Goal: Transaction & Acquisition: Purchase product/service

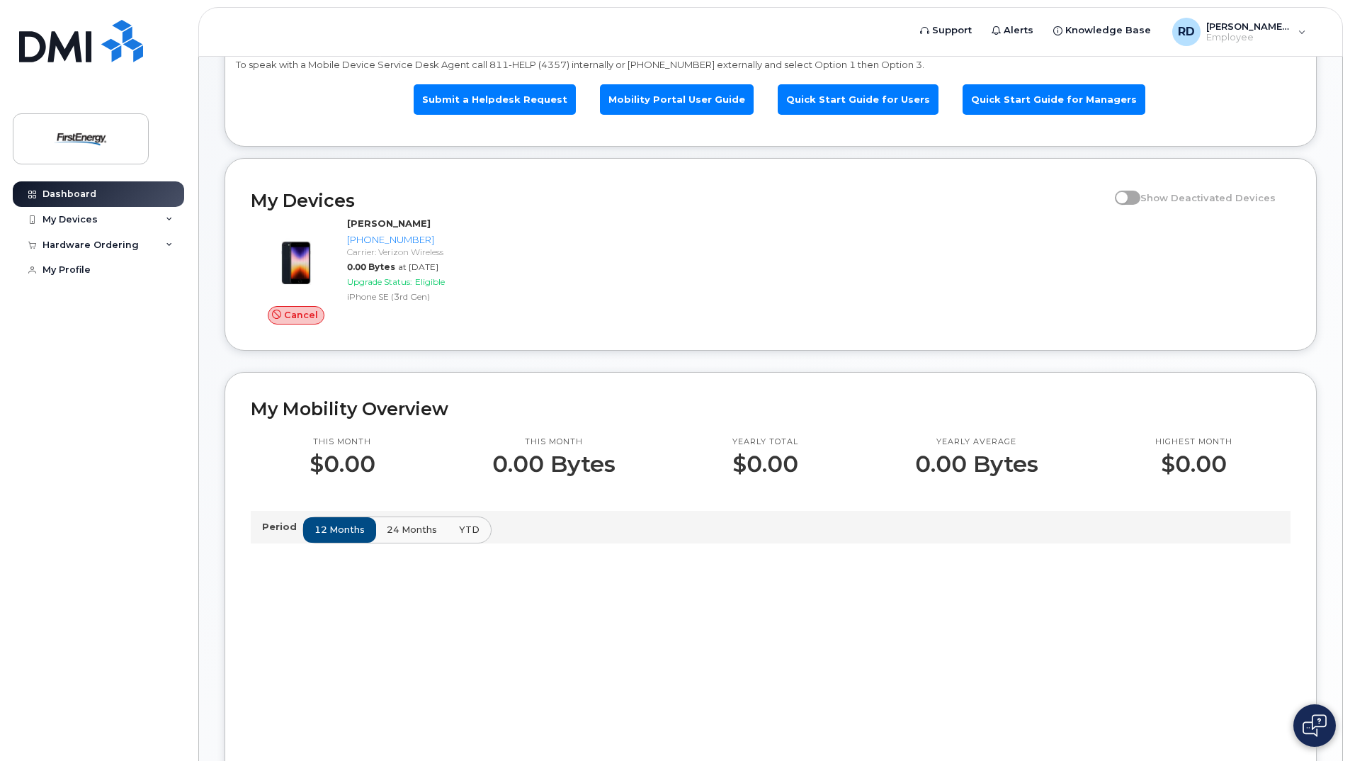
scroll to position [71, 0]
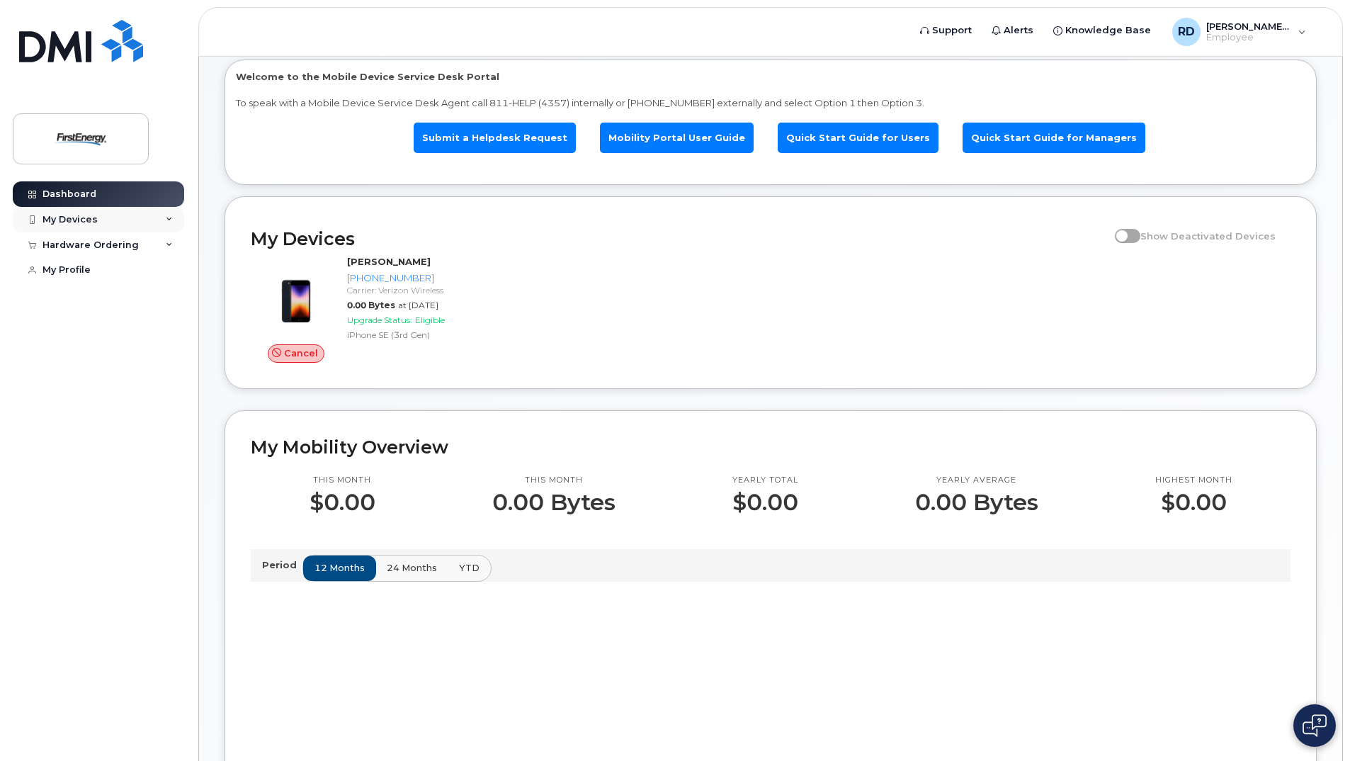
click at [76, 212] on div "My Devices" at bounding box center [98, 219] width 171 height 25
click at [115, 283] on div "([PERSON_NAME])" at bounding box center [129, 285] width 86 height 13
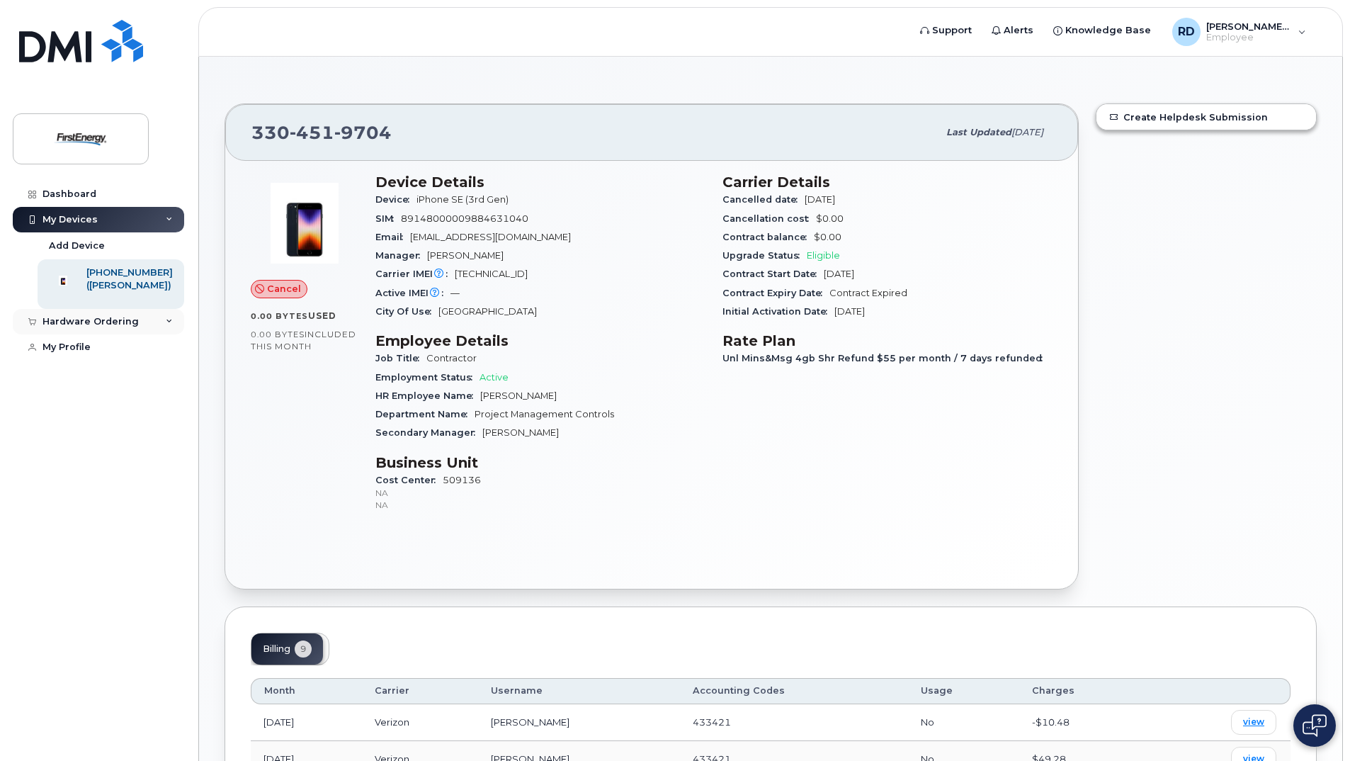
click at [169, 325] on icon at bounding box center [169, 321] width 7 height 7
click at [98, 360] on link "My Orders" at bounding box center [111, 347] width 147 height 27
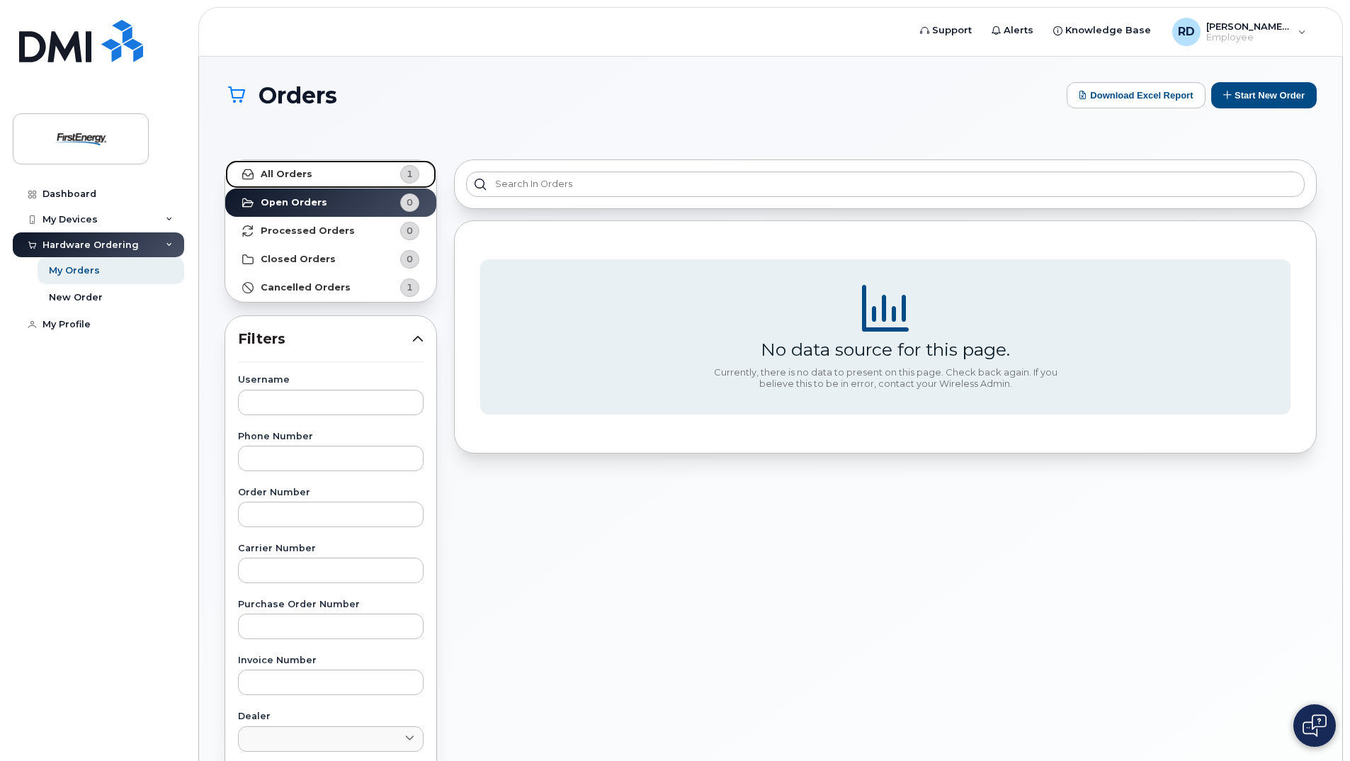
click at [283, 175] on strong "All Orders" at bounding box center [287, 174] width 52 height 11
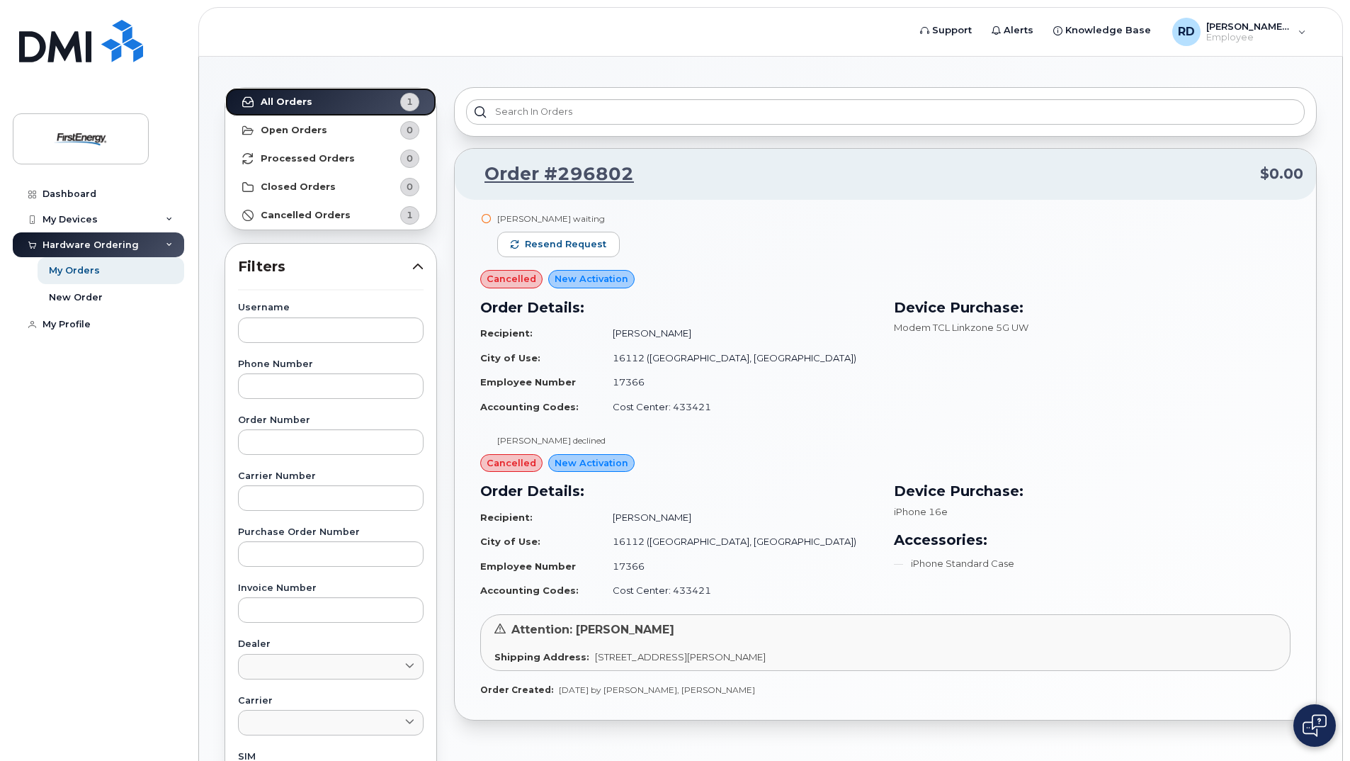
scroll to position [71, 0]
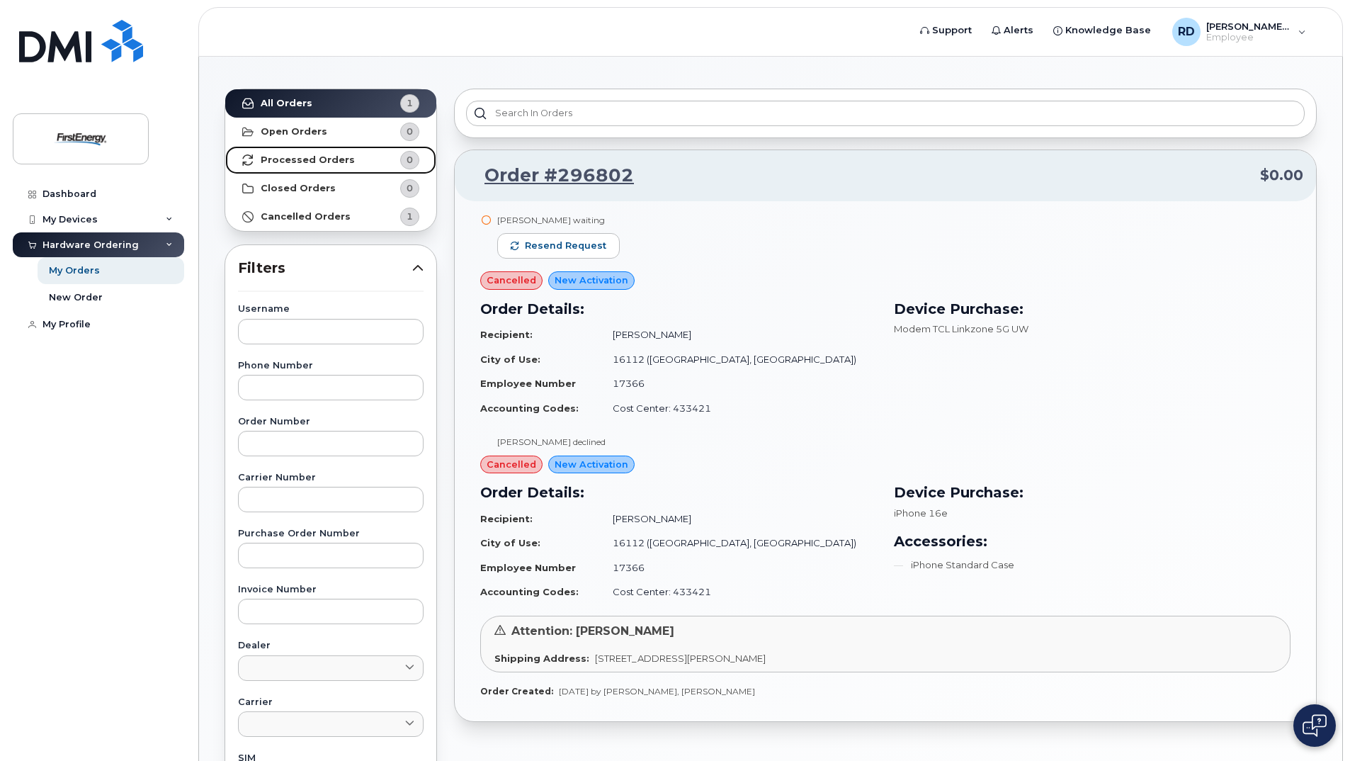
click at [326, 159] on strong "Processed Orders" at bounding box center [308, 159] width 94 height 11
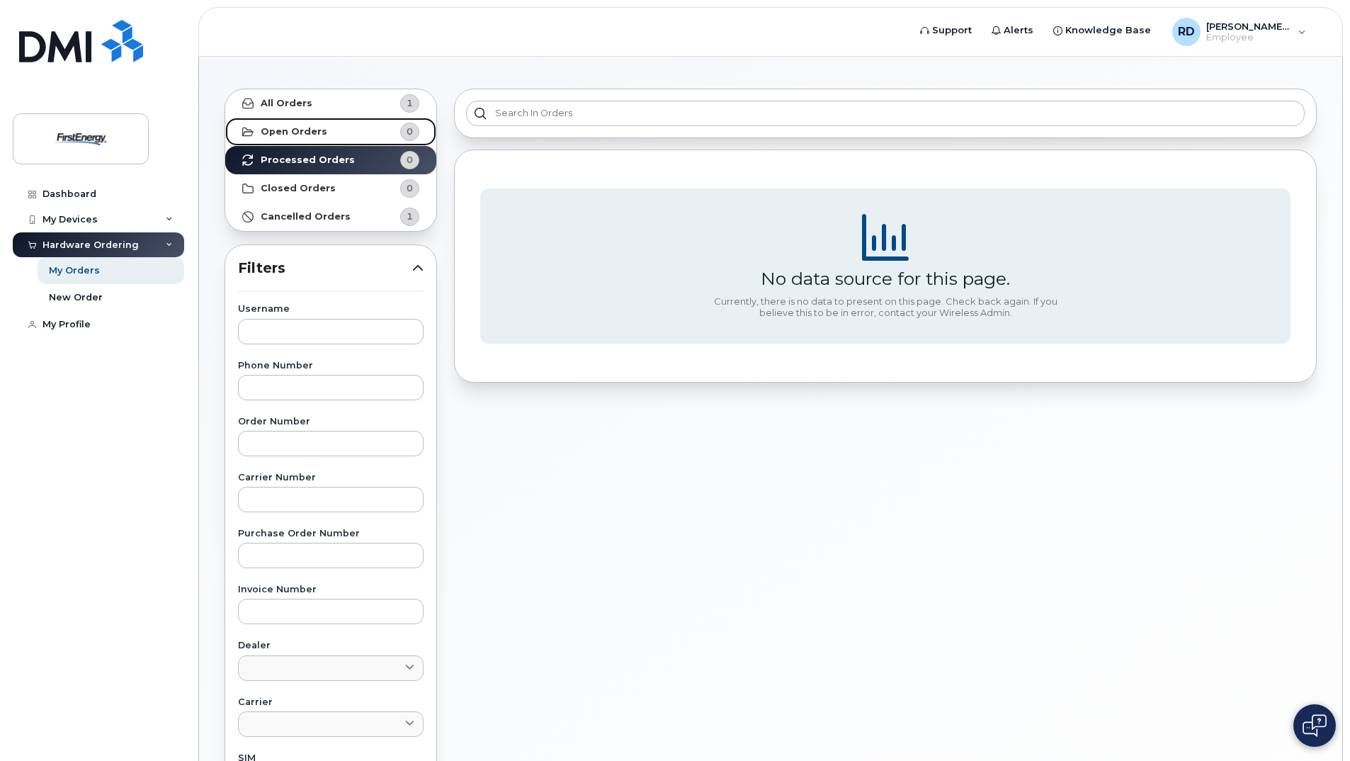
click at [302, 129] on strong "Open Orders" at bounding box center [294, 131] width 67 height 11
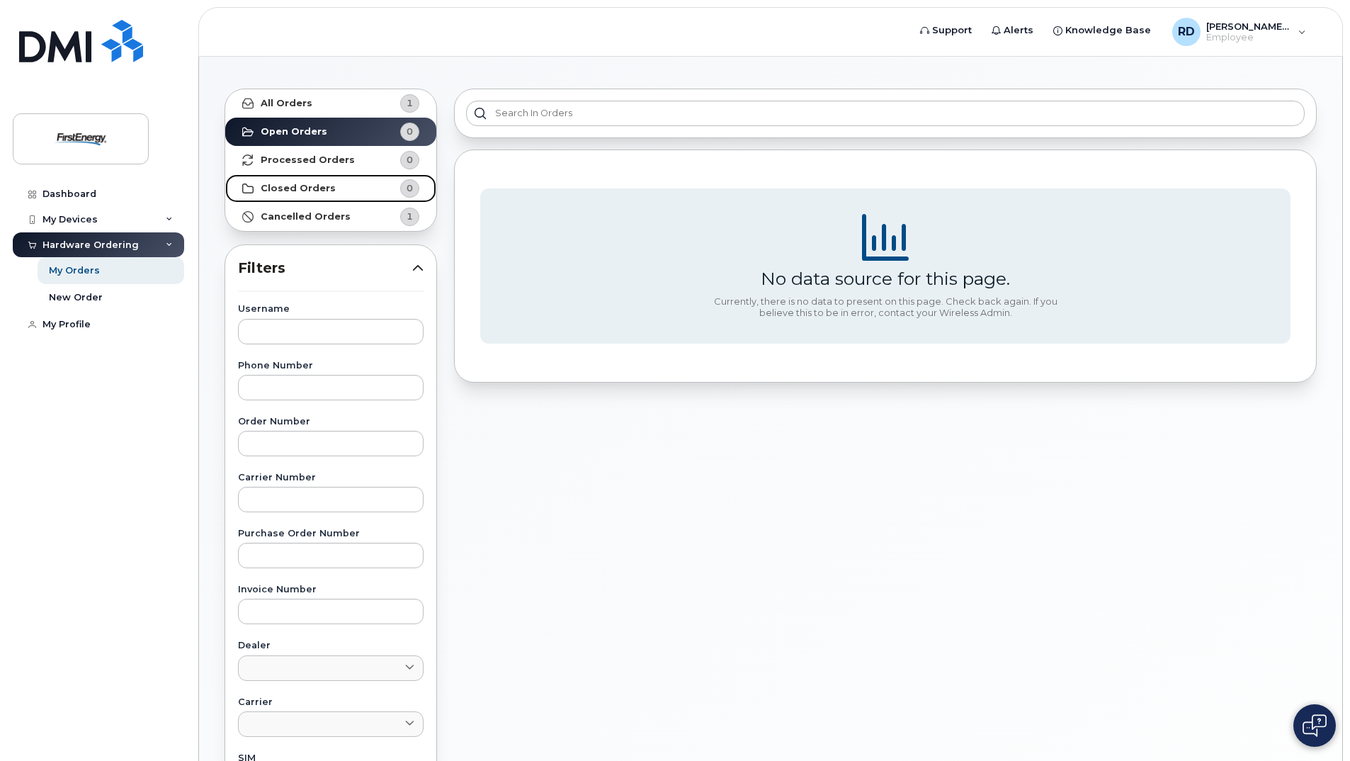
click at [305, 192] on strong "Closed Orders" at bounding box center [298, 188] width 75 height 11
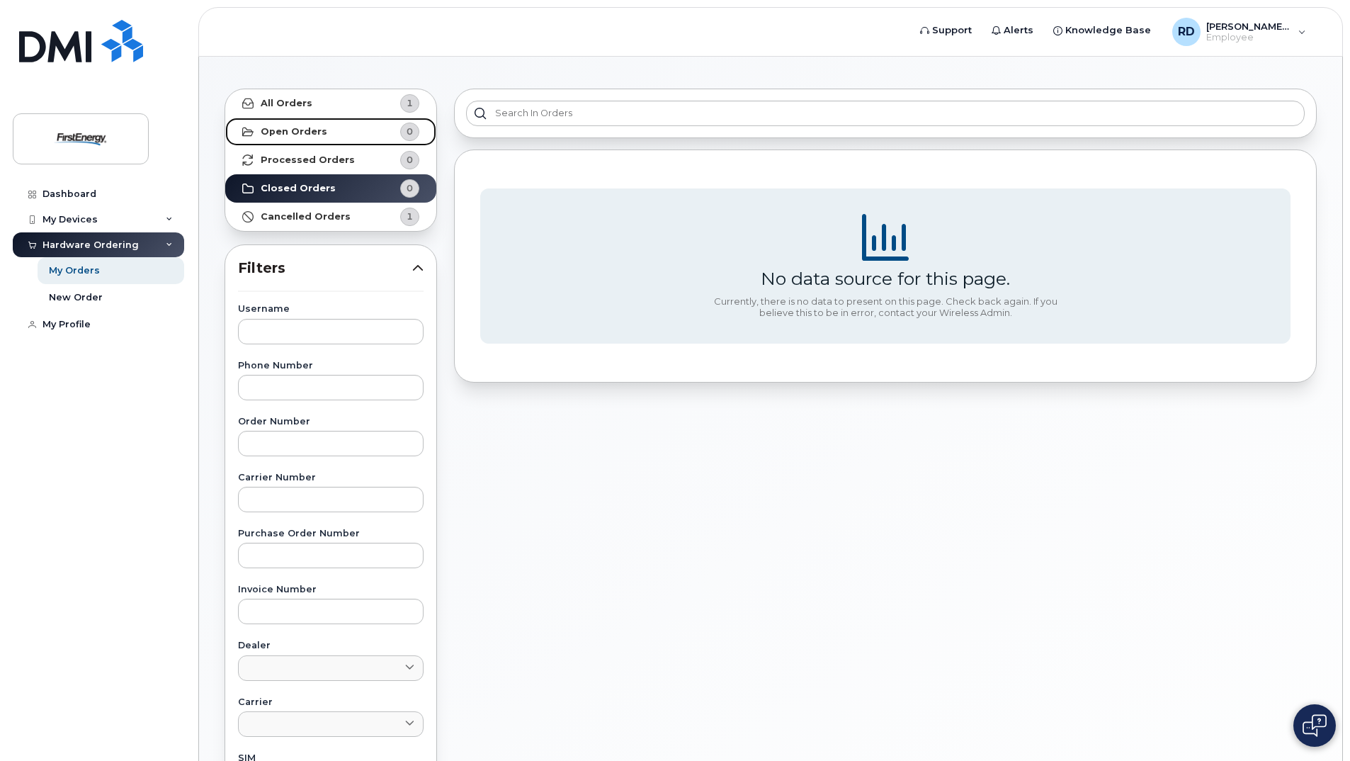
click at [300, 126] on strong "Open Orders" at bounding box center [294, 131] width 67 height 11
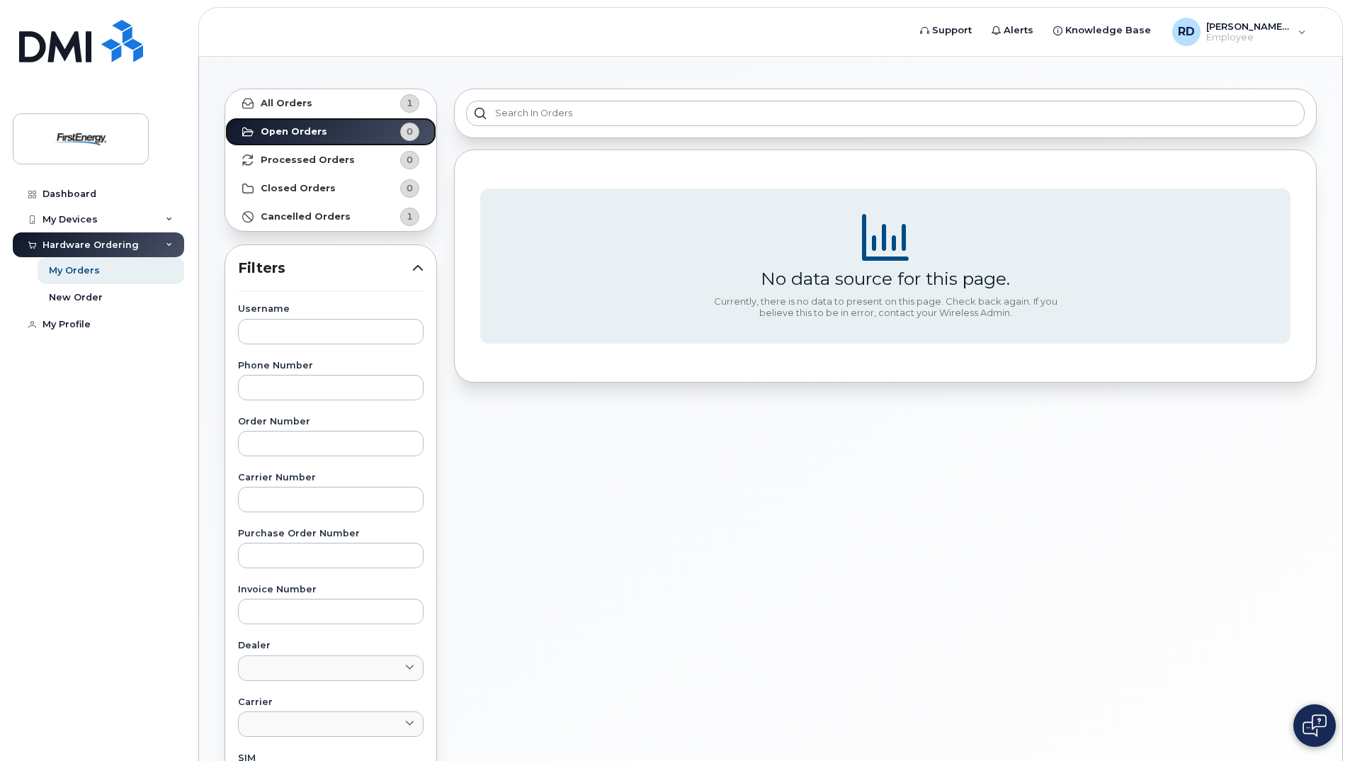
click at [304, 132] on strong "Open Orders" at bounding box center [294, 131] width 67 height 11
click at [293, 217] on strong "Cancelled Orders" at bounding box center [306, 216] width 90 height 11
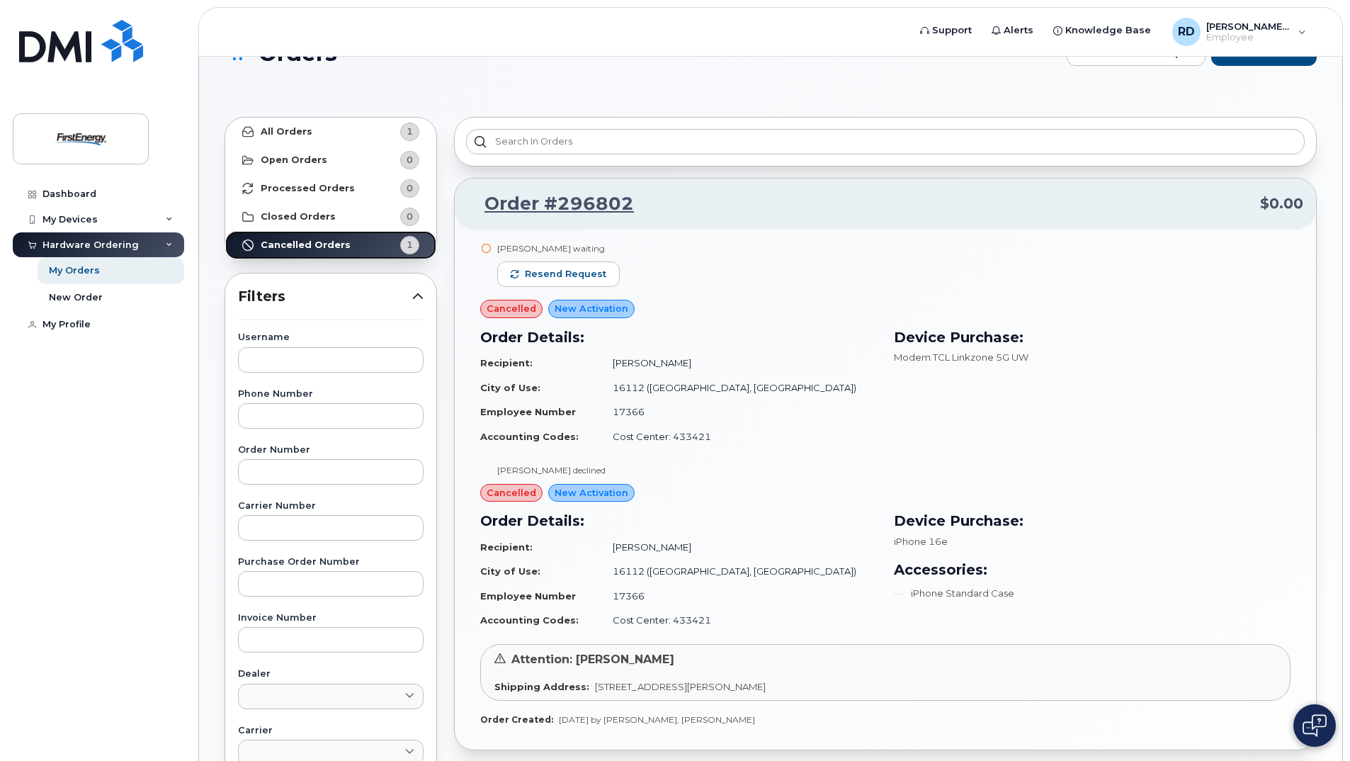
scroll to position [0, 0]
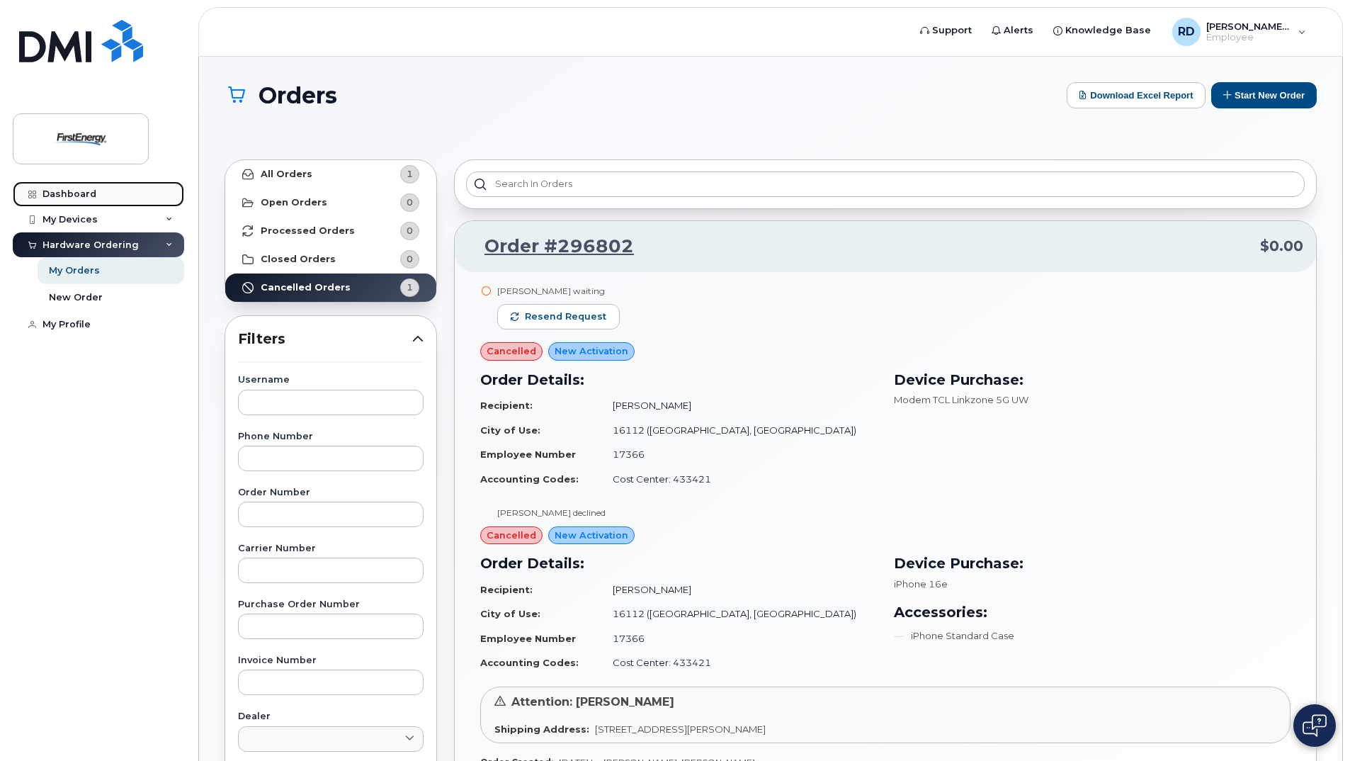
click at [81, 193] on div "Dashboard" at bounding box center [69, 193] width 54 height 11
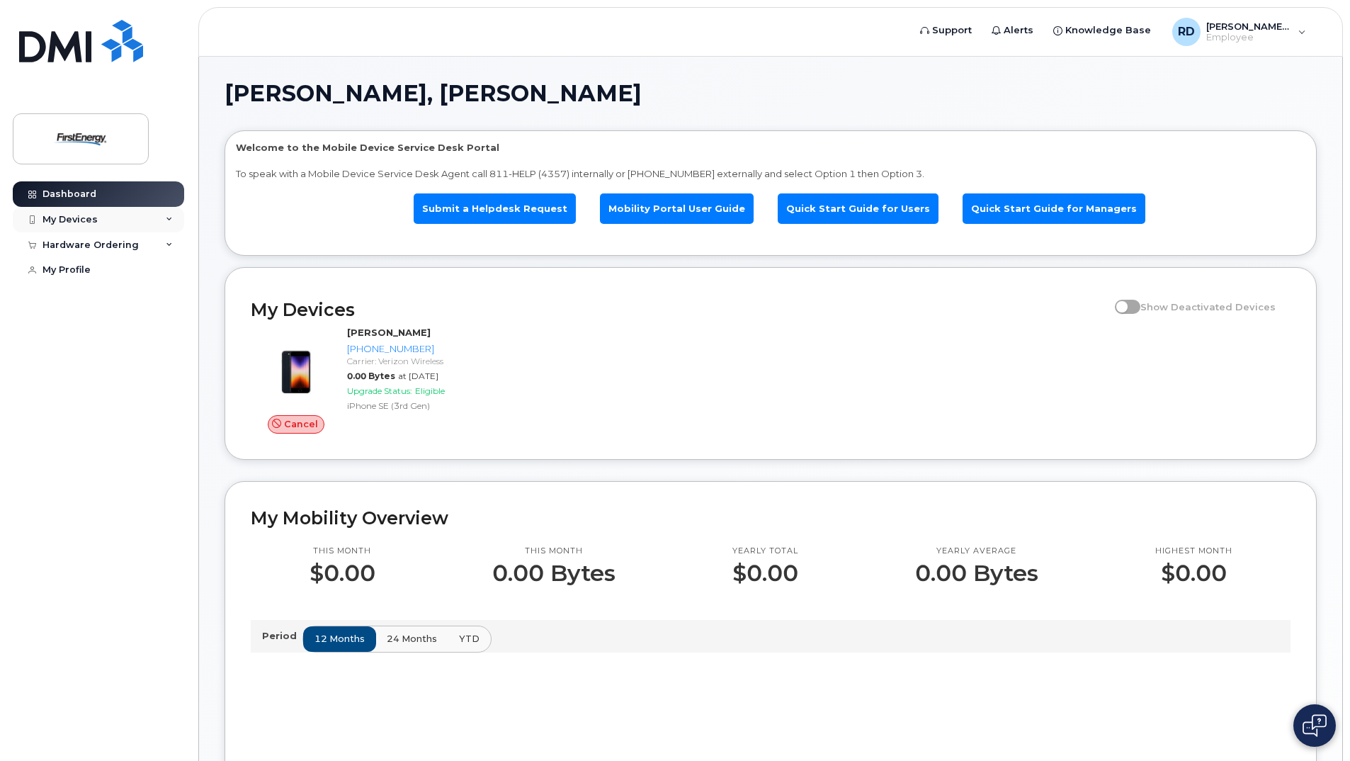
click at [92, 221] on div "My Devices" at bounding box center [69, 219] width 55 height 11
click at [123, 292] on div "([PERSON_NAME])" at bounding box center [129, 285] width 86 height 13
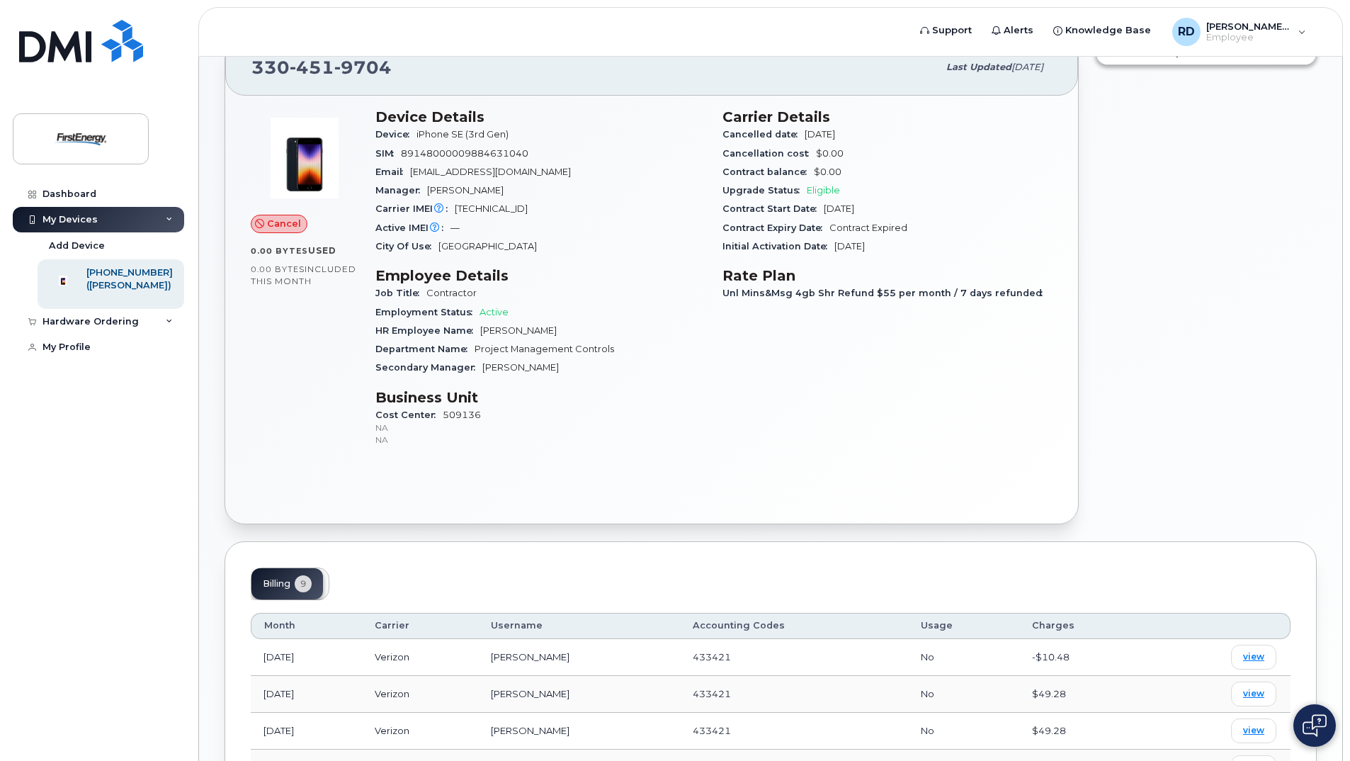
scroll to position [31, 0]
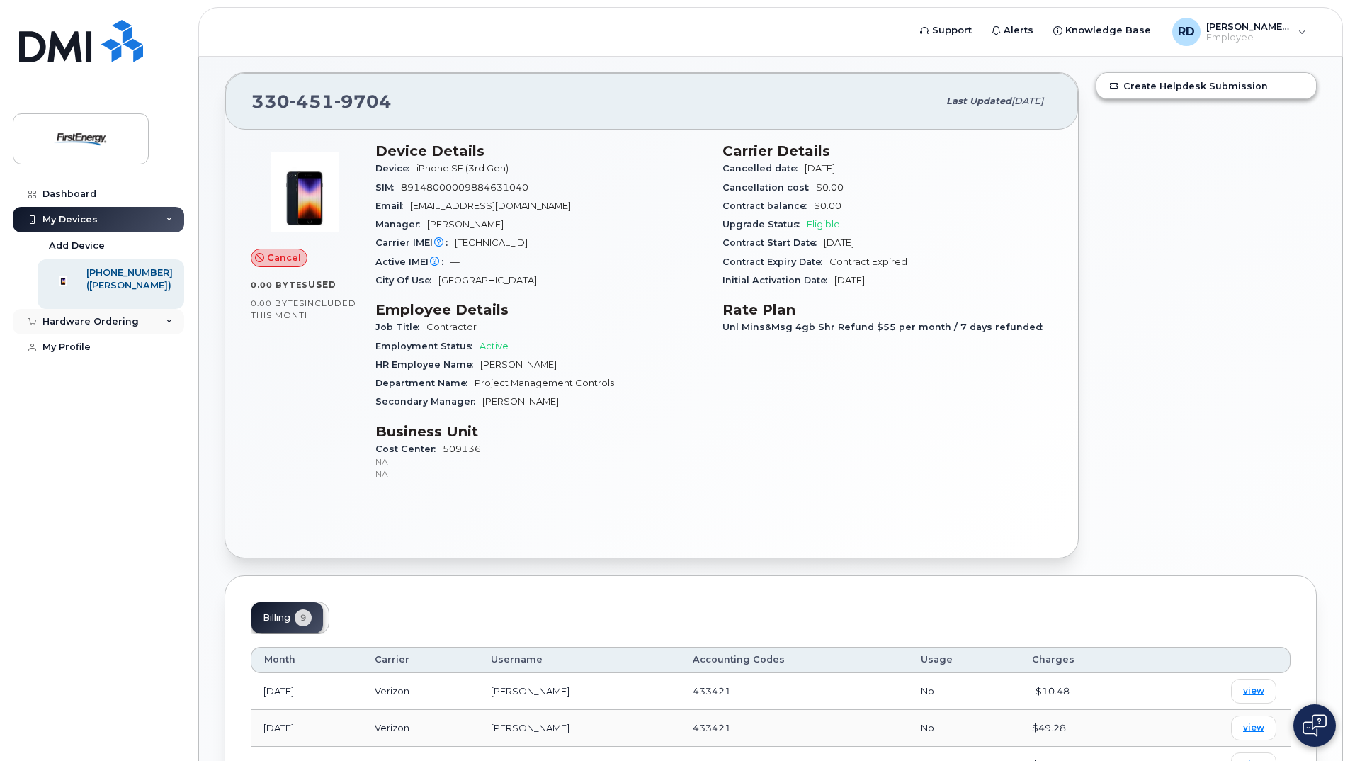
click at [93, 327] on div "Hardware Ordering" at bounding box center [90, 321] width 96 height 11
click at [83, 353] on div "My Orders" at bounding box center [74, 347] width 51 height 13
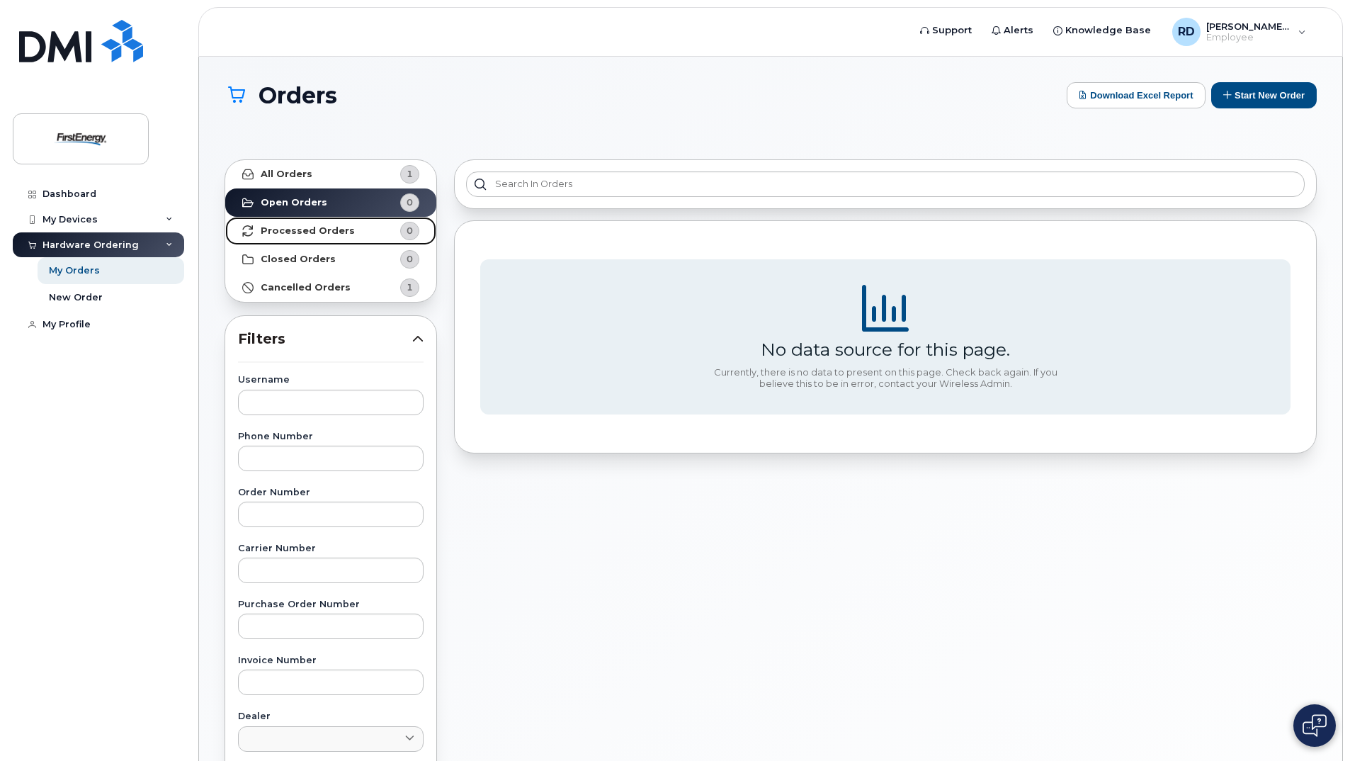
click at [295, 229] on strong "Processed Orders" at bounding box center [308, 230] width 94 height 11
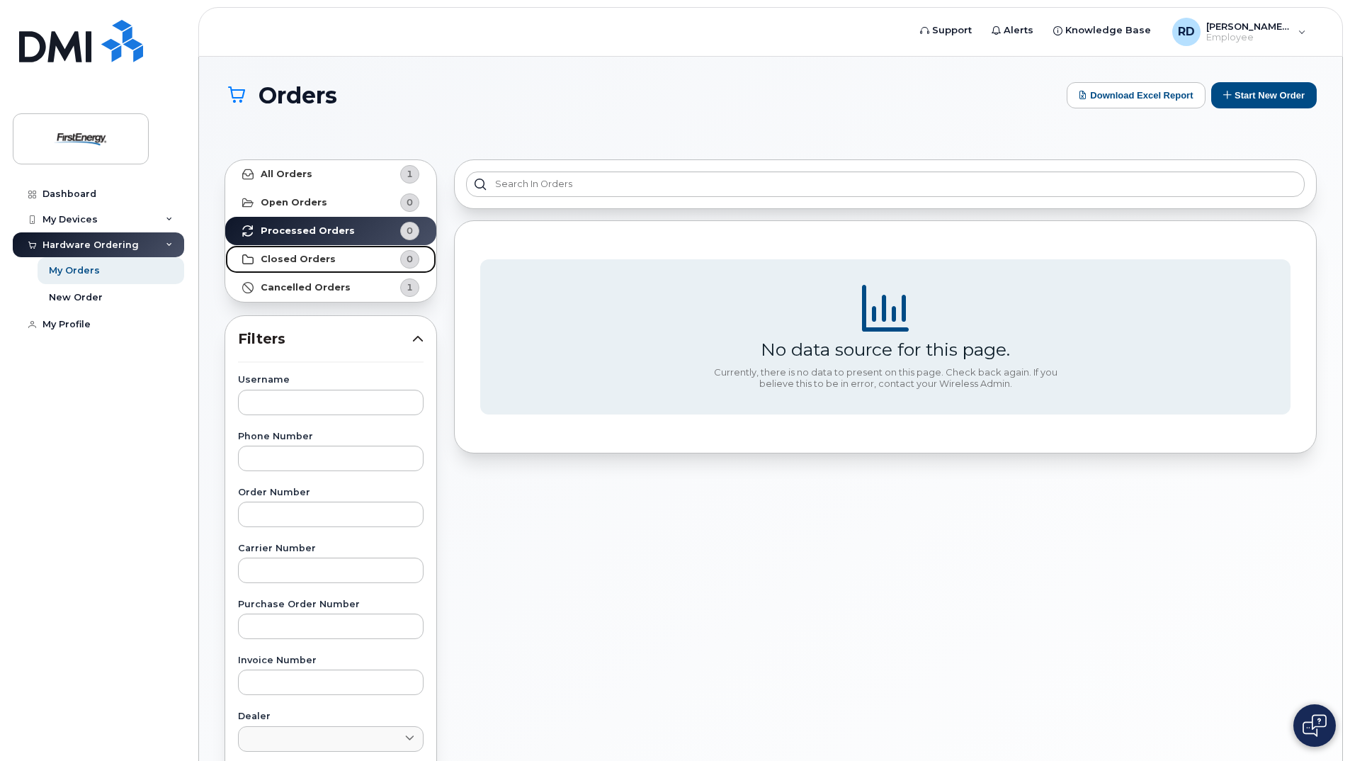
click at [297, 260] on strong "Closed Orders" at bounding box center [298, 259] width 75 height 11
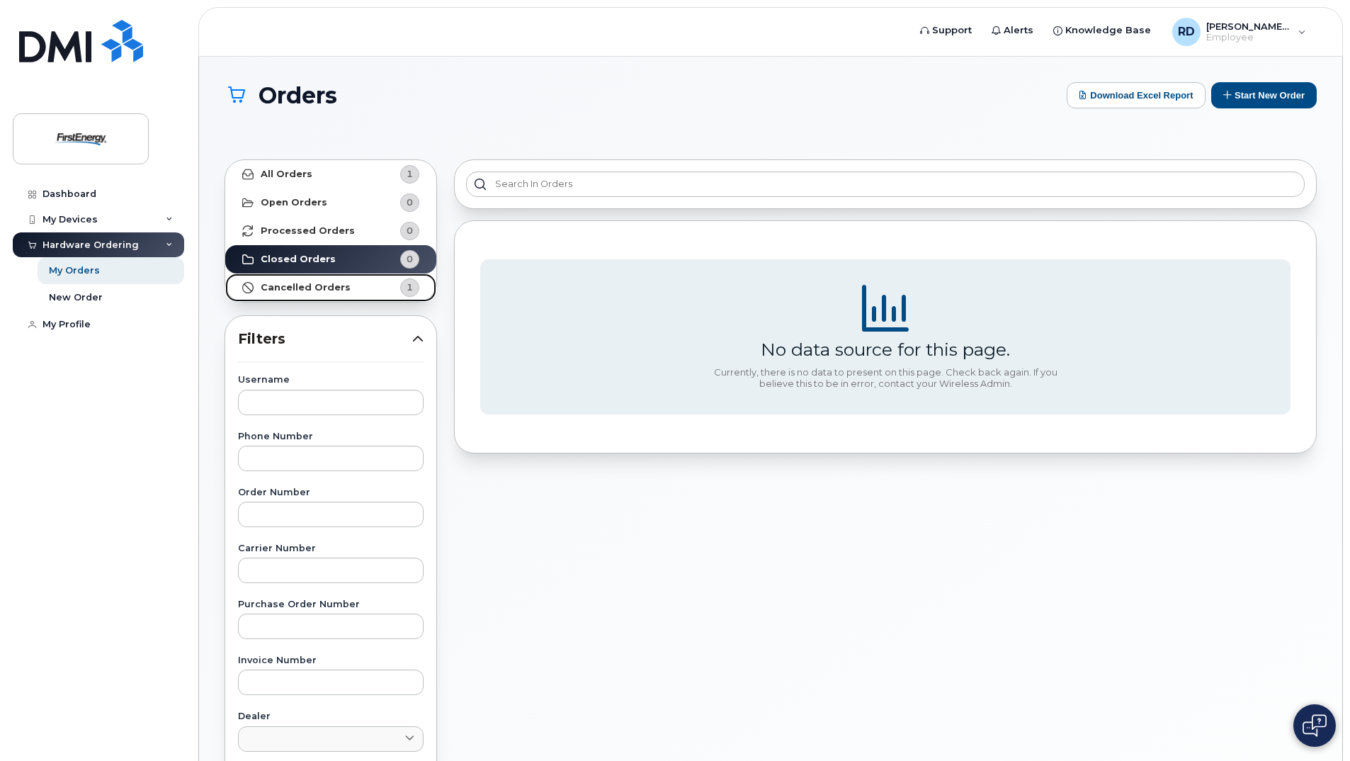
click at [298, 285] on strong "Cancelled Orders" at bounding box center [306, 287] width 90 height 11
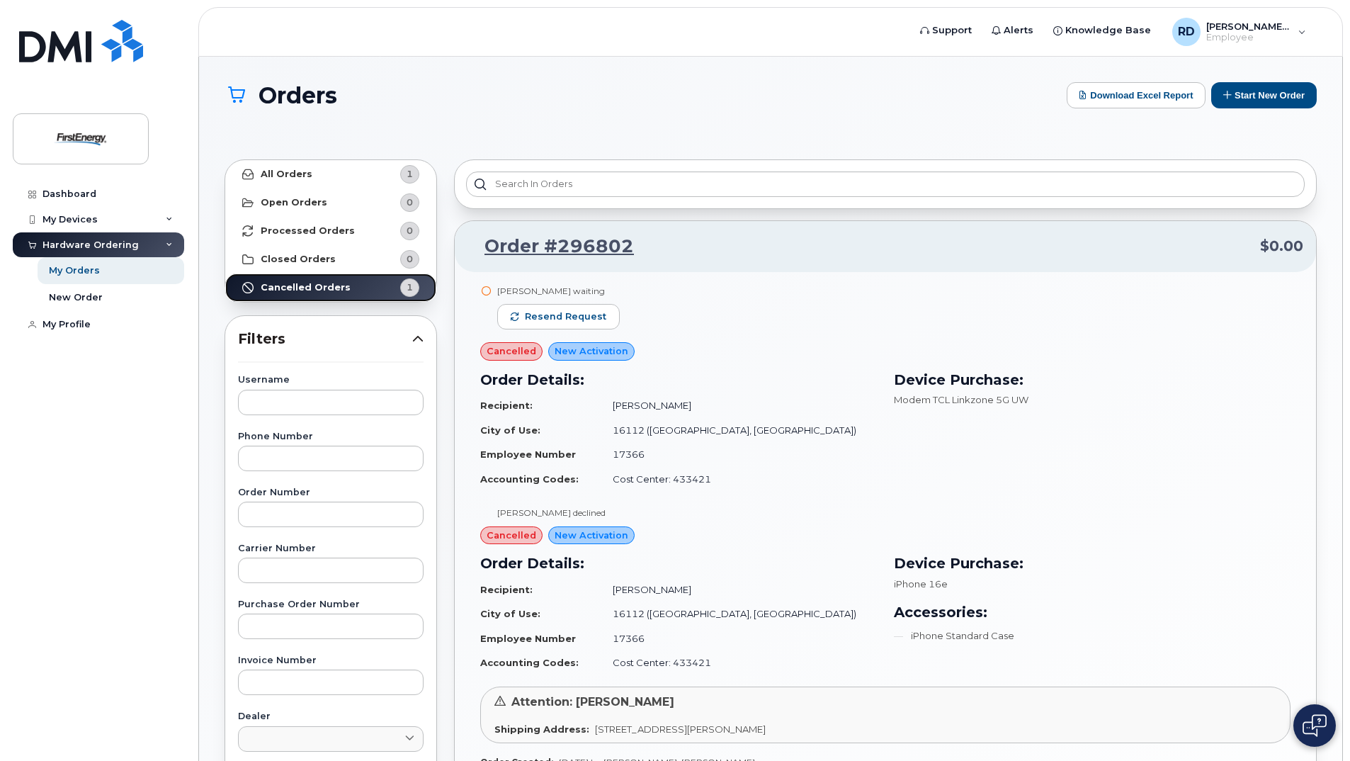
click at [411, 292] on span "1" at bounding box center [409, 286] width 6 height 13
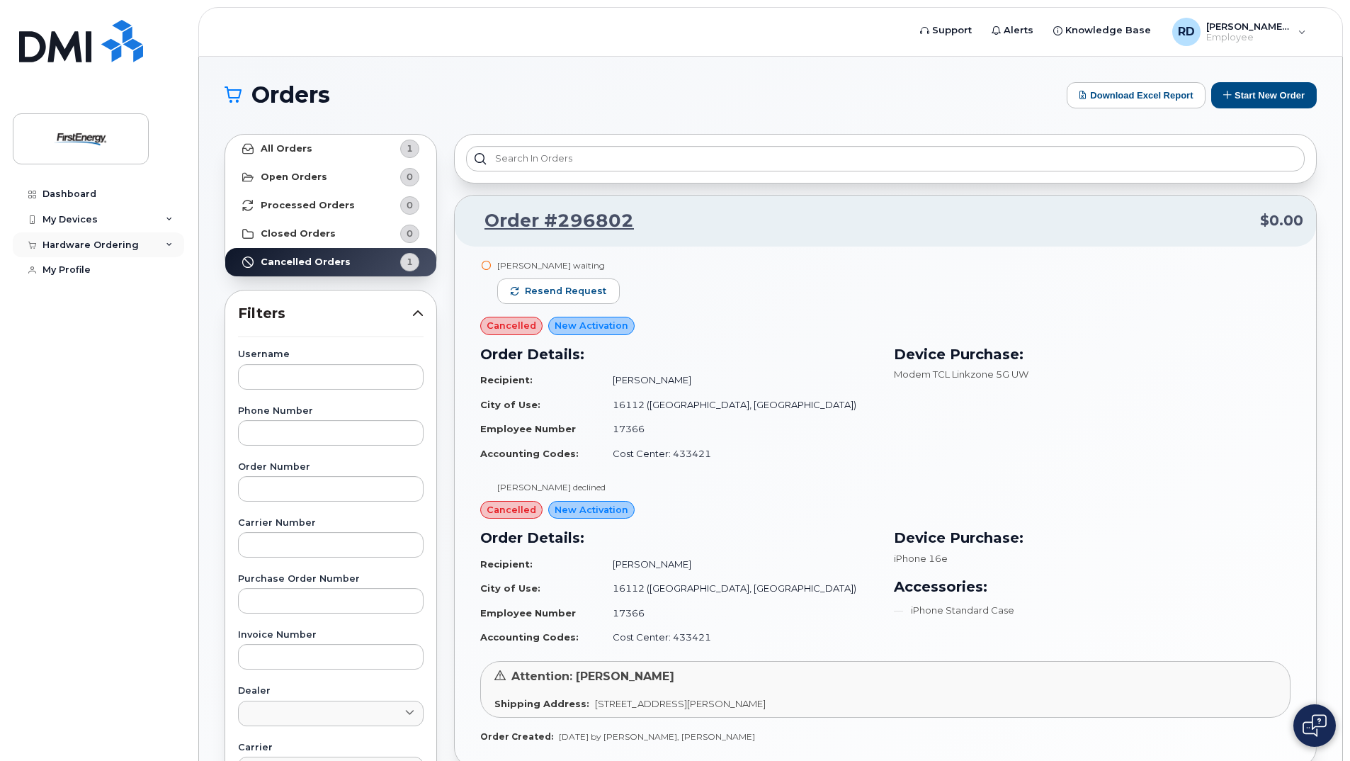
click at [94, 246] on div "Hardware Ordering" at bounding box center [90, 244] width 96 height 11
click at [86, 300] on div "New Order" at bounding box center [76, 297] width 54 height 13
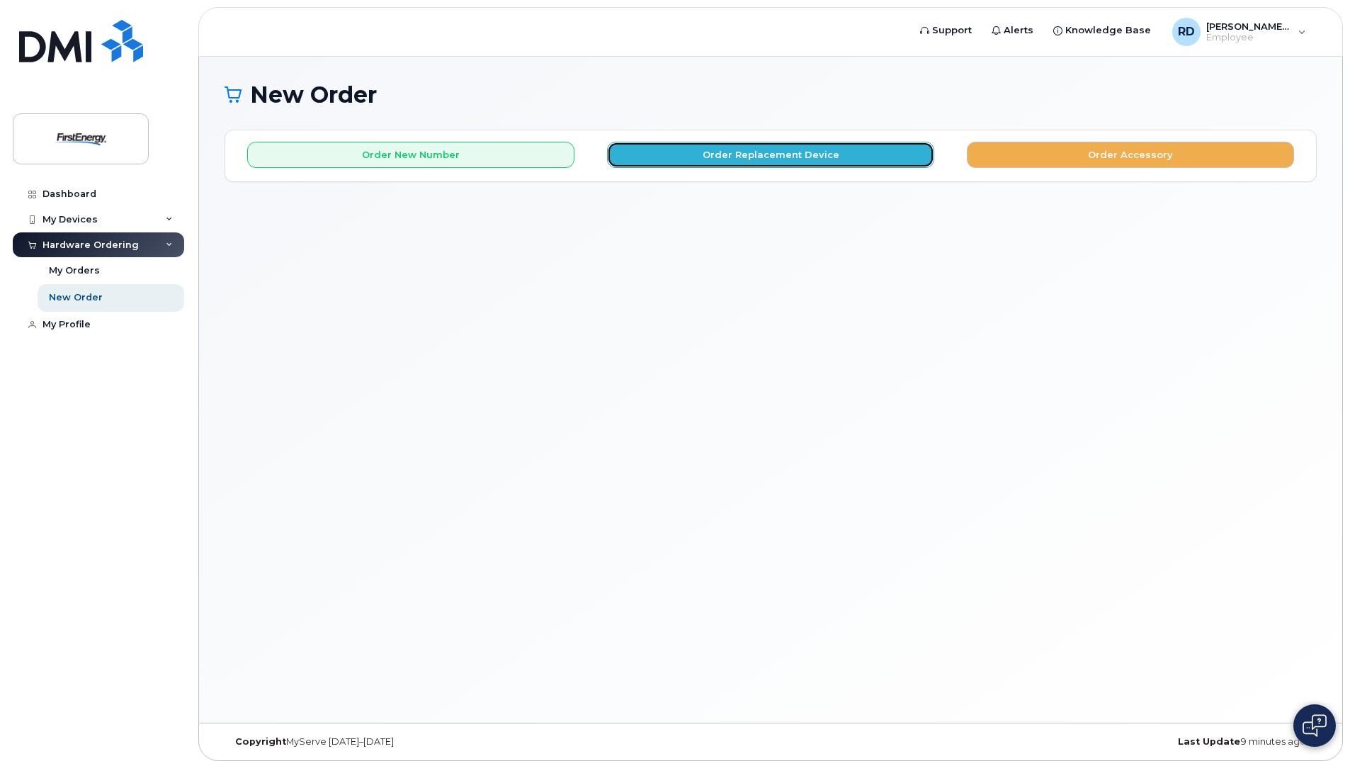
click at [807, 154] on button "Order Replacement Device" at bounding box center [770, 155] width 327 height 26
